Goal: Check status: Check status

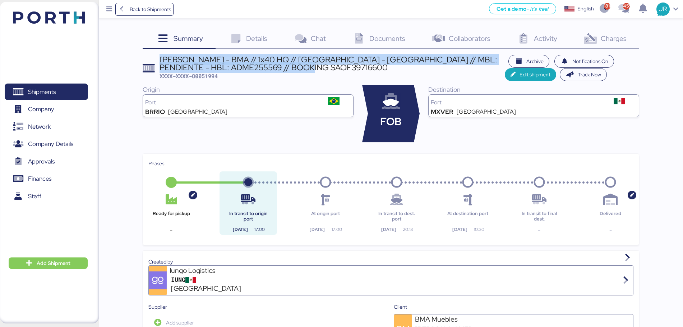
click at [52, 91] on span "Shipments" at bounding box center [42, 92] width 28 height 10
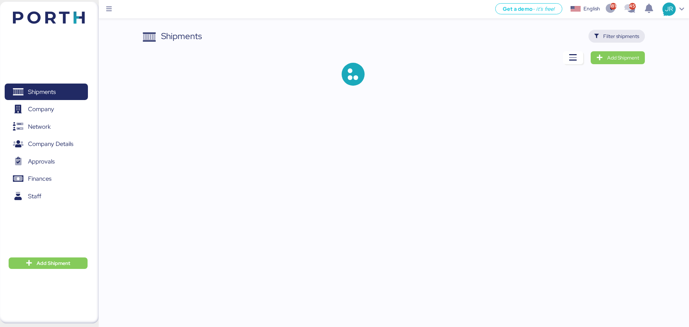
click at [615, 39] on span "Filter shipments" at bounding box center [622, 36] width 36 height 9
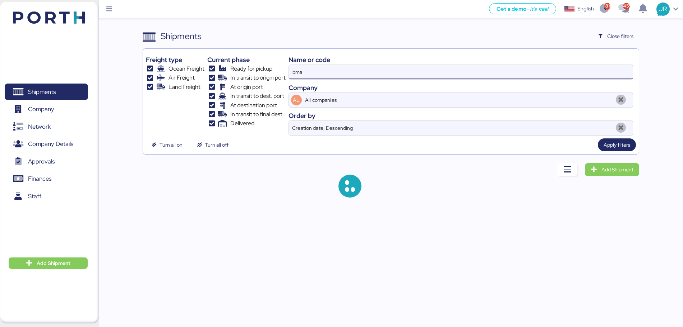
drag, startPoint x: 364, startPoint y: 73, endPoint x: 295, endPoint y: 73, distance: 69.3
click at [295, 73] on input "bma" at bounding box center [461, 72] width 344 height 14
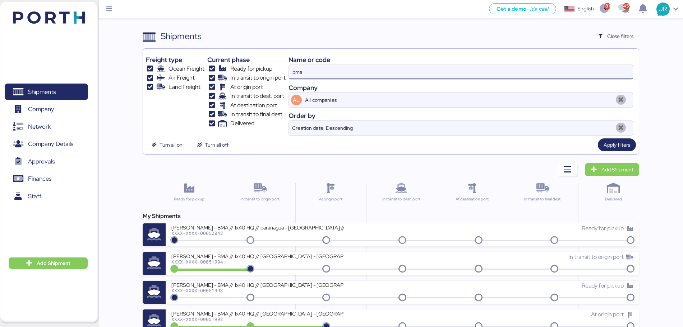
paste input "O0052018"
drag, startPoint x: 353, startPoint y: 71, endPoint x: 239, endPoint y: 71, distance: 114.2
click at [240, 71] on div "Freight type Ocean Freight Air Freight Land Freight Current phase Ready for pic…" at bounding box center [391, 94] width 490 height 84
paste input
type input "O0052018"
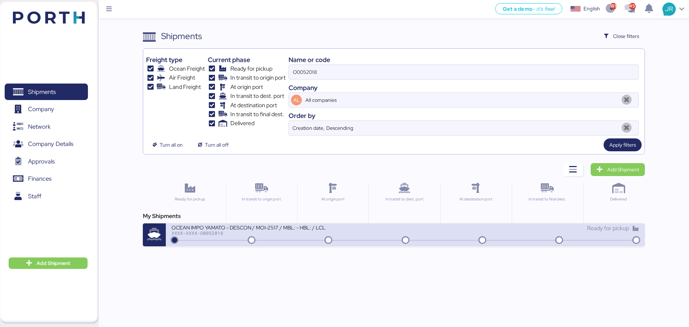
click at [197, 243] on div "OCEAN IMPO YAMATO - DESCON / MOI-2517 / MBL: - HBL: / LCL XXXX-XXXX-O0052018 Re…" at bounding box center [405, 235] width 479 height 23
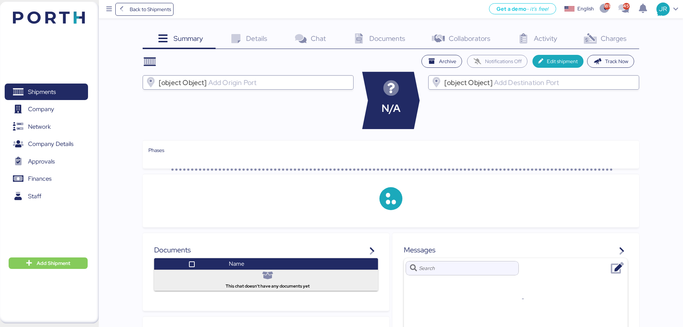
click at [605, 37] on span "Charges" at bounding box center [613, 38] width 26 height 9
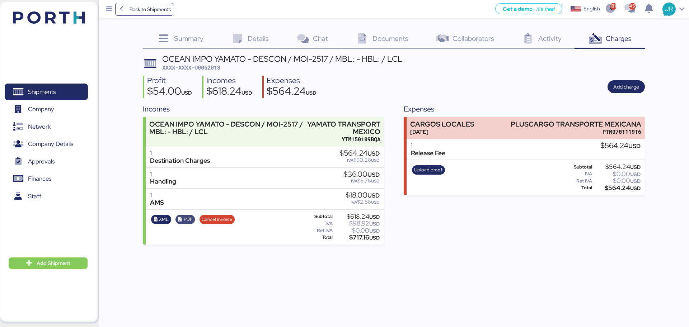
click at [184, 219] on span "PDF" at bounding box center [188, 220] width 9 height 8
click at [159, 220] on span "XML" at bounding box center [164, 220] width 10 height 8
click at [378, 34] on span "Documents" at bounding box center [391, 38] width 36 height 9
